Goal: Information Seeking & Learning: Learn about a topic

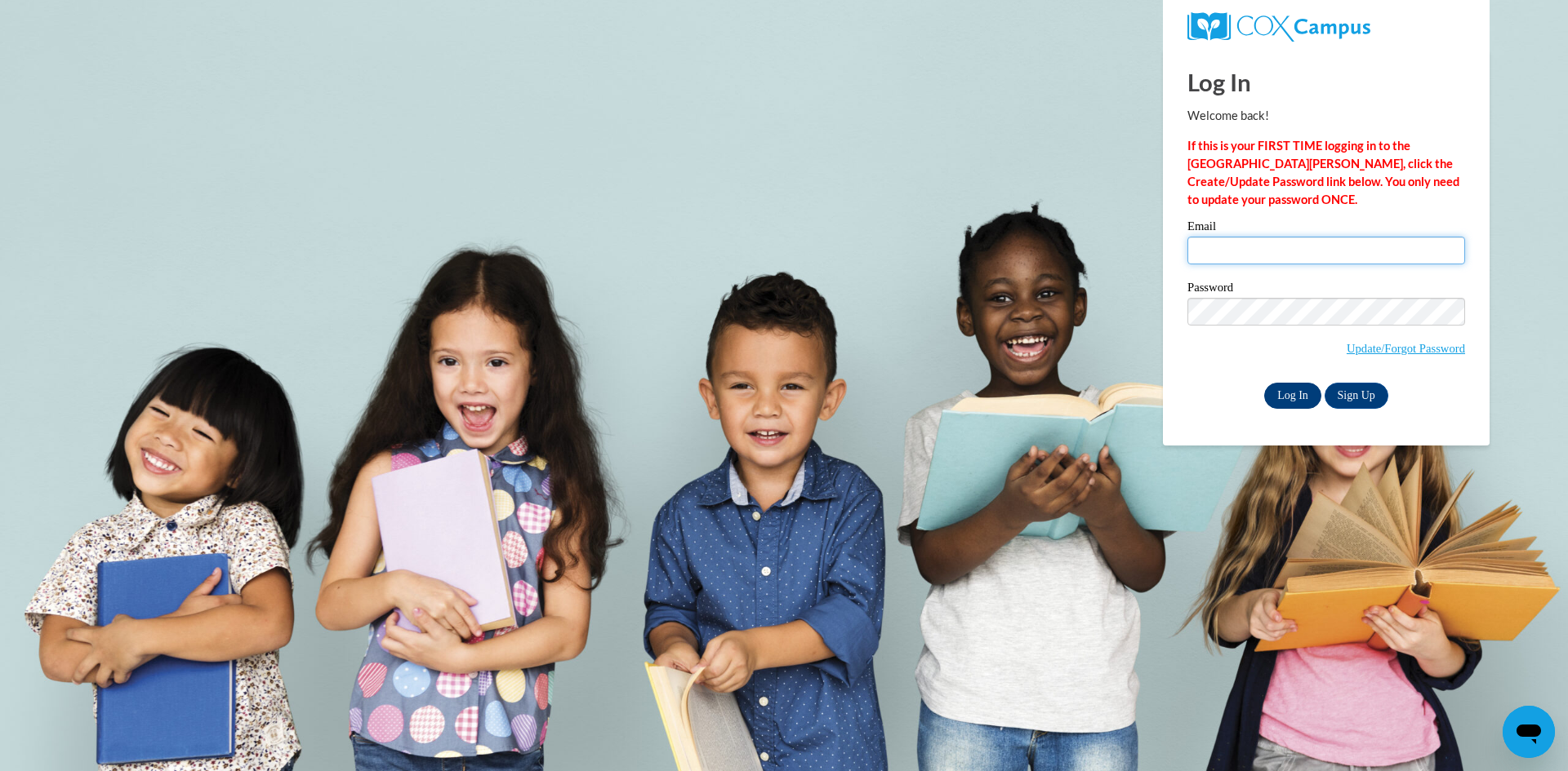
type input "Bevbrown@gmail.com"
click at [1296, 390] on input "Log In" at bounding box center [1292, 395] width 57 height 26
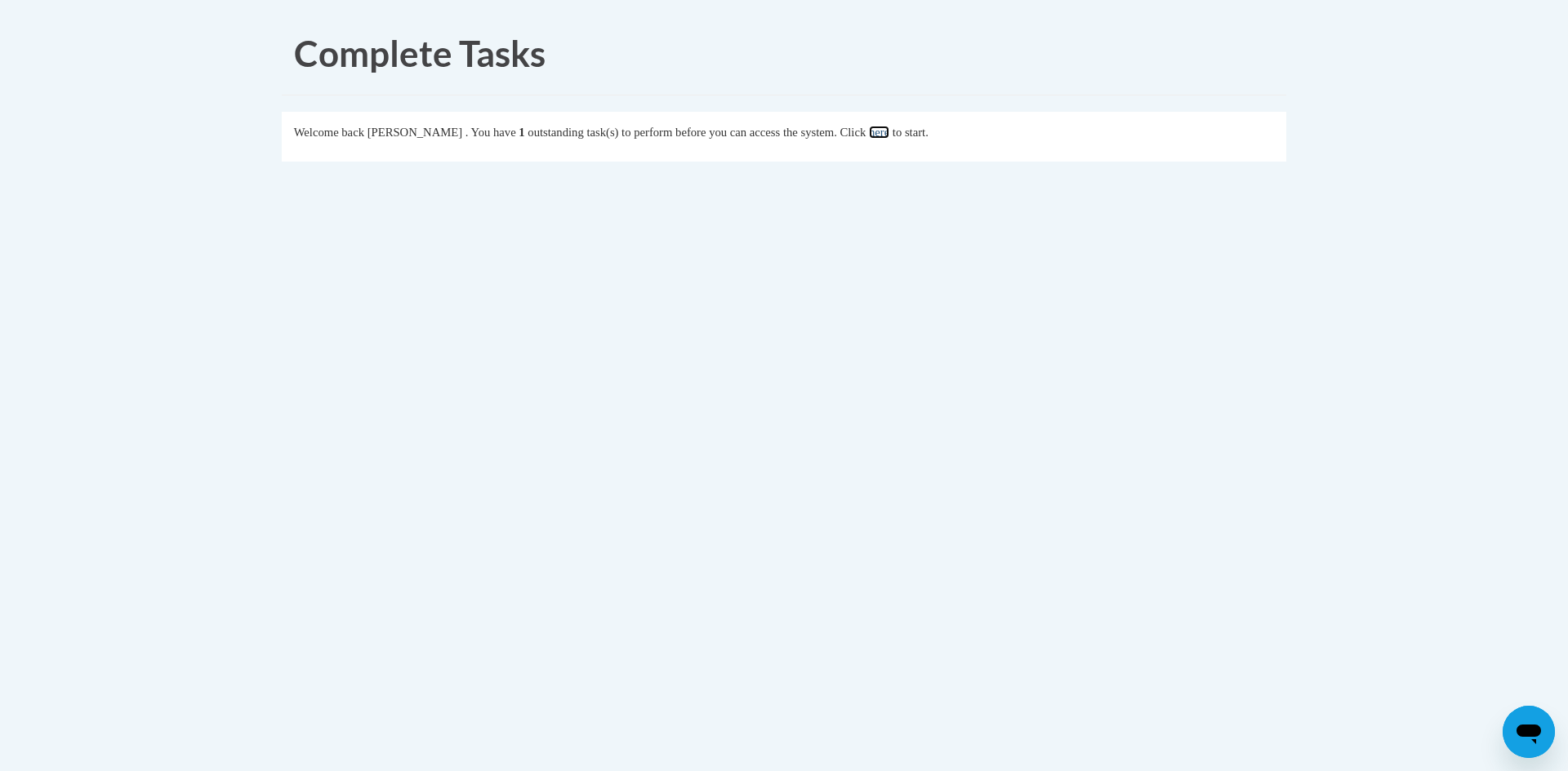
click at [890, 131] on link "here" at bounding box center [879, 132] width 20 height 13
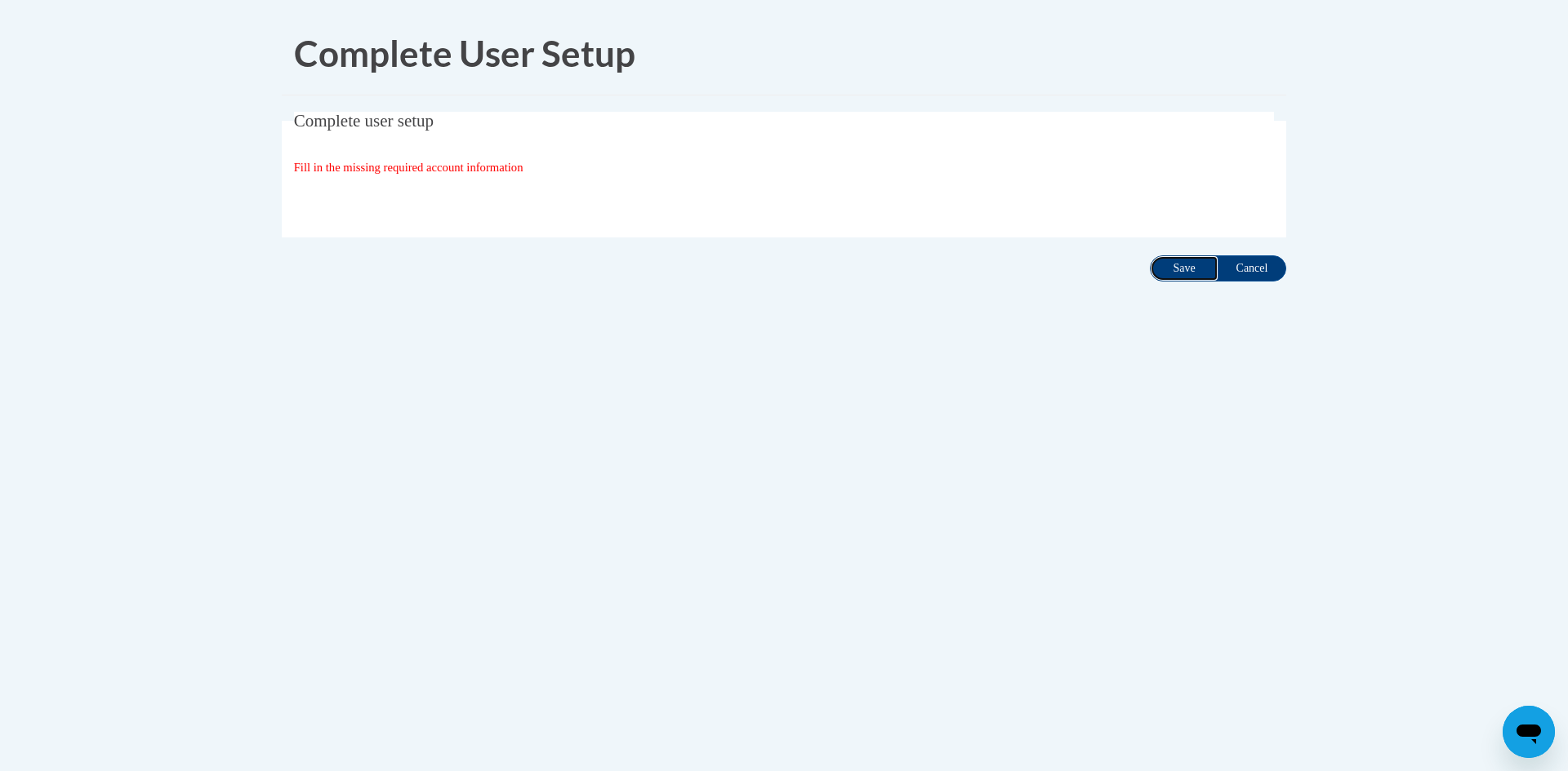
click at [1186, 272] on input "Save" at bounding box center [1183, 268] width 69 height 26
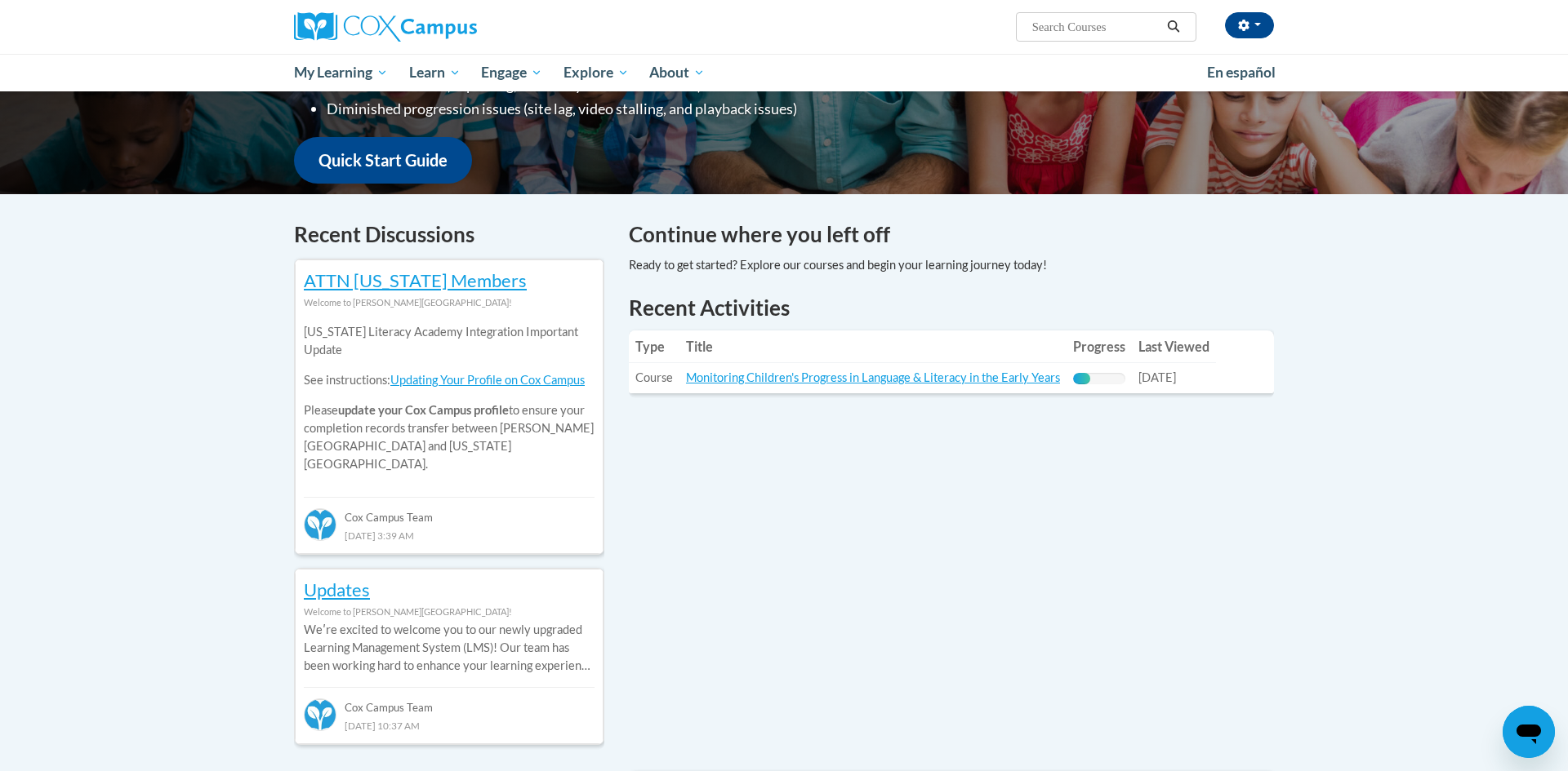
scroll to position [424, 0]
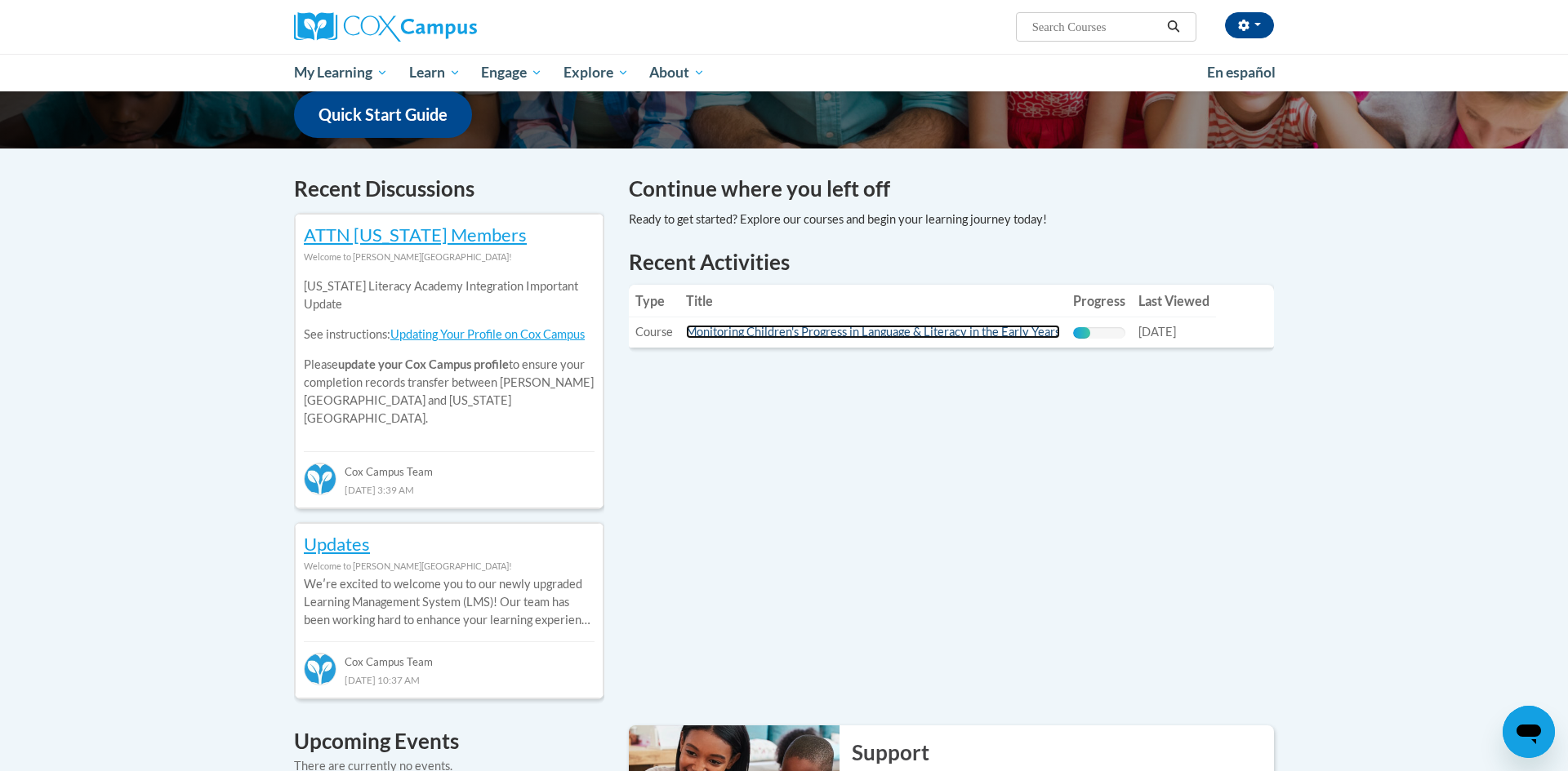
click at [926, 335] on link "Monitoring Children's Progress in Language & Literacy in the Early Years" at bounding box center [873, 331] width 374 height 14
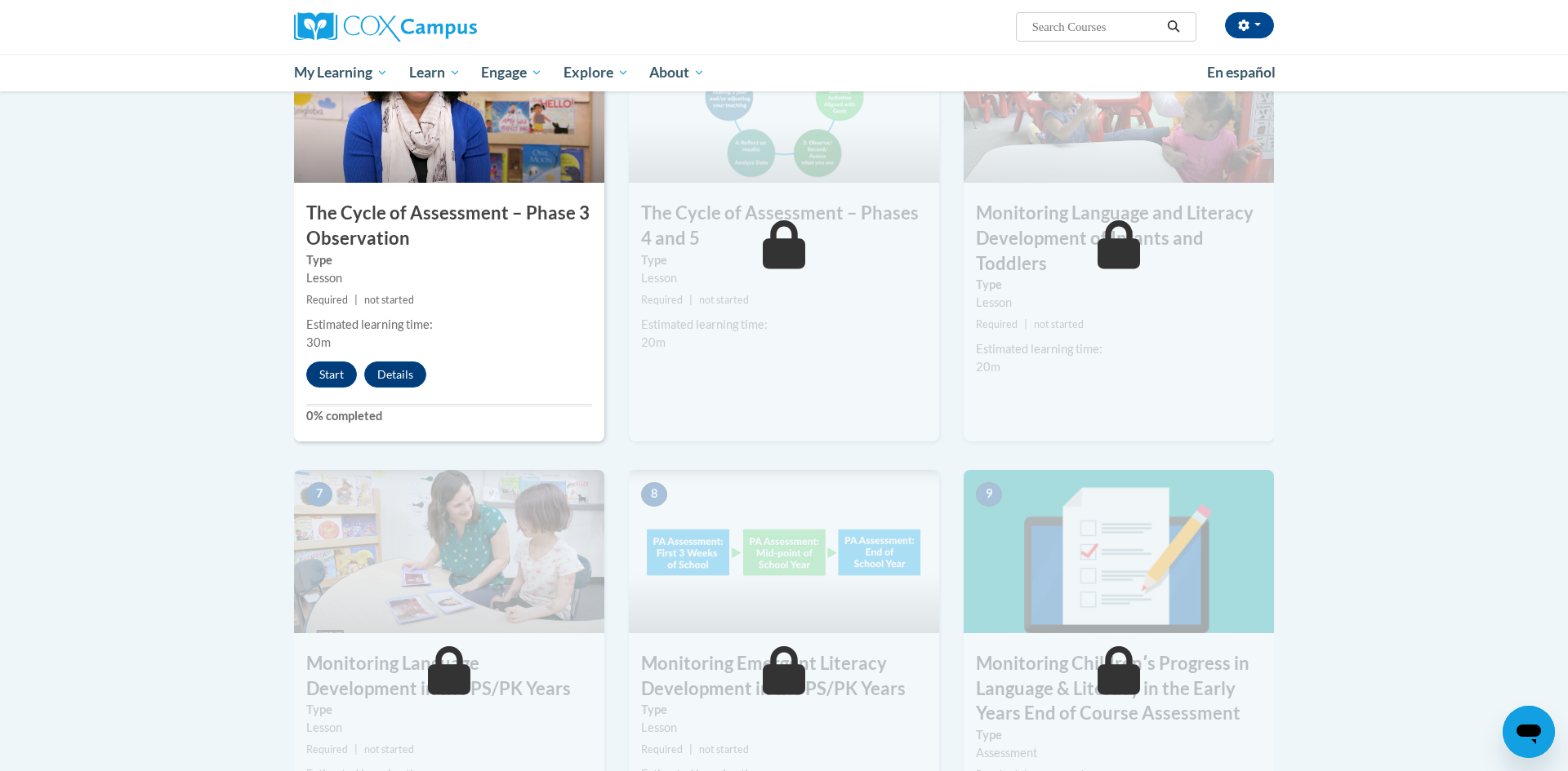
scroll to position [863, 0]
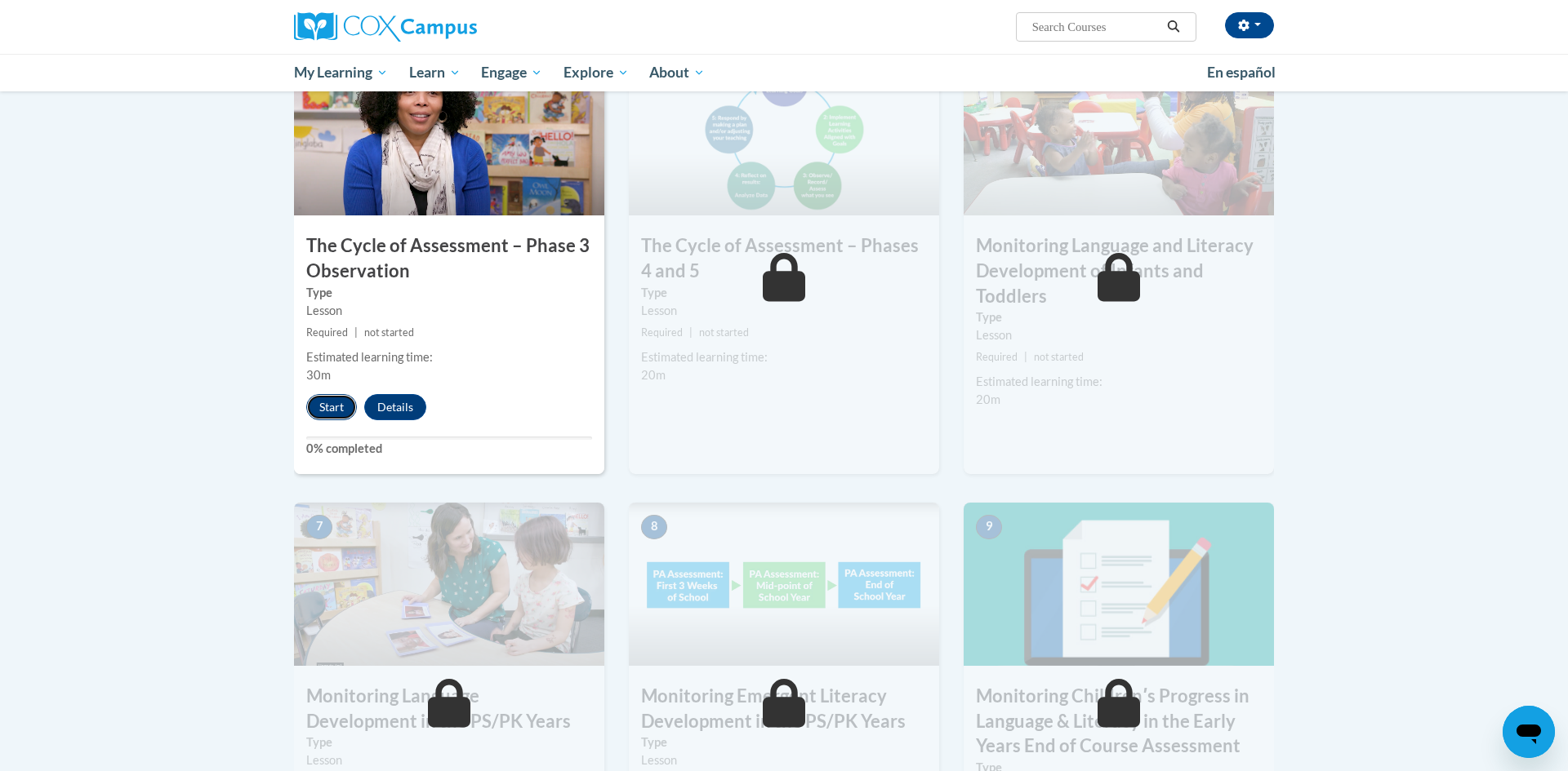
click at [329, 412] on button "Start" at bounding box center [331, 407] width 50 height 26
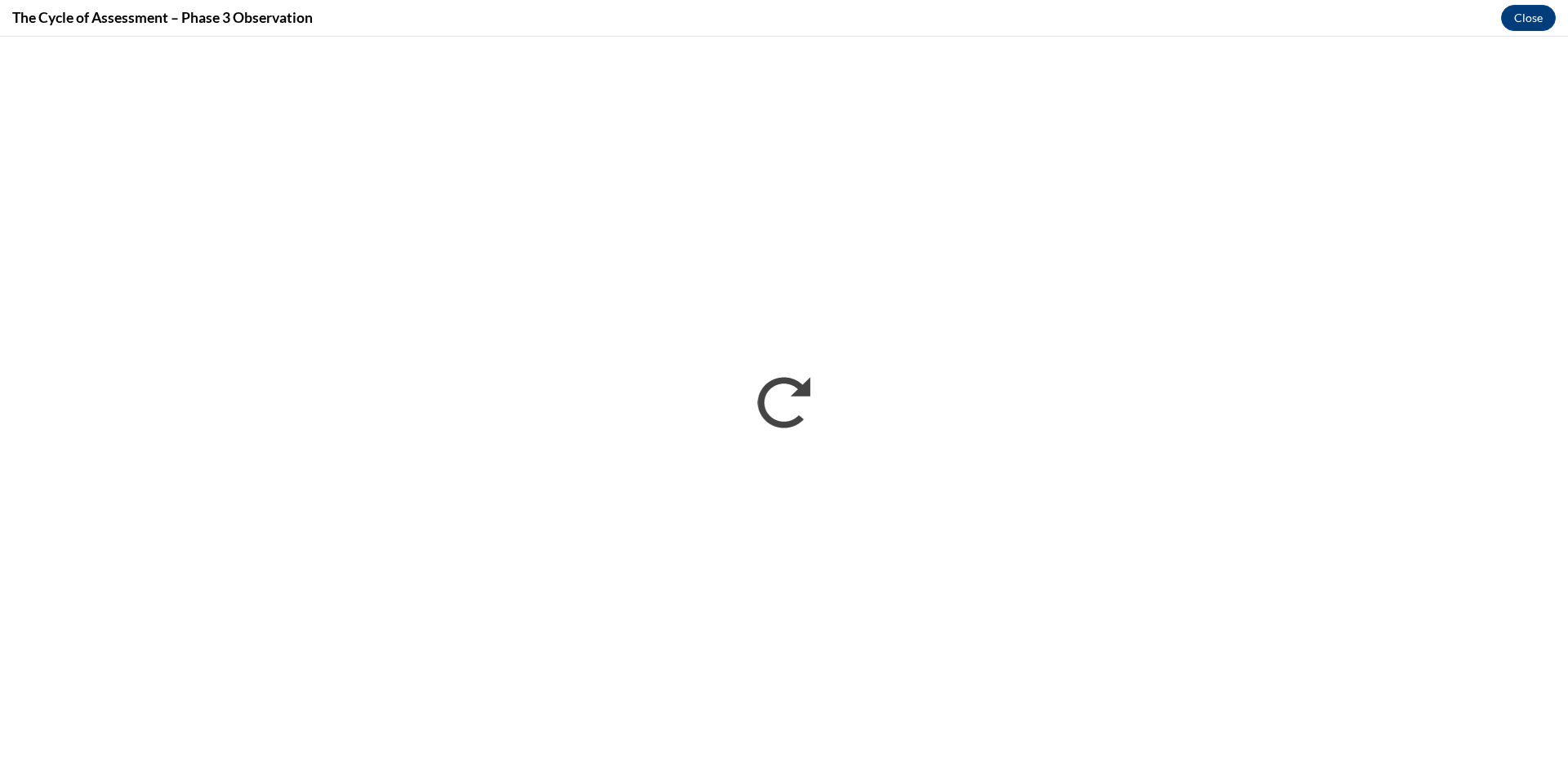
scroll to position [0, 0]
click at [1532, 14] on button "Close" at bounding box center [1528, 17] width 54 height 26
